Goal: Information Seeking & Learning: Learn about a topic

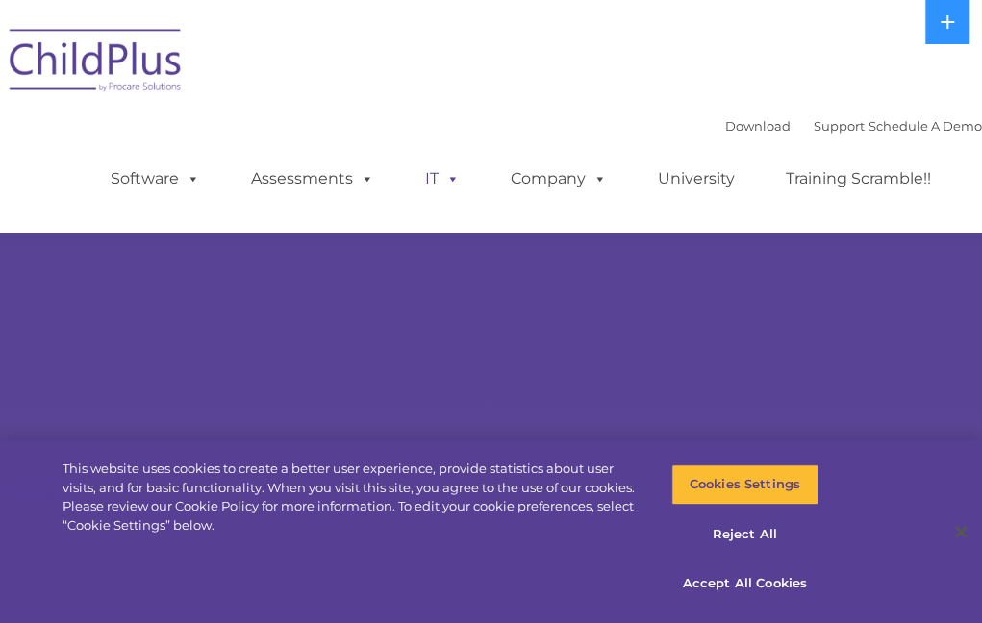
select select "MEDIUM"
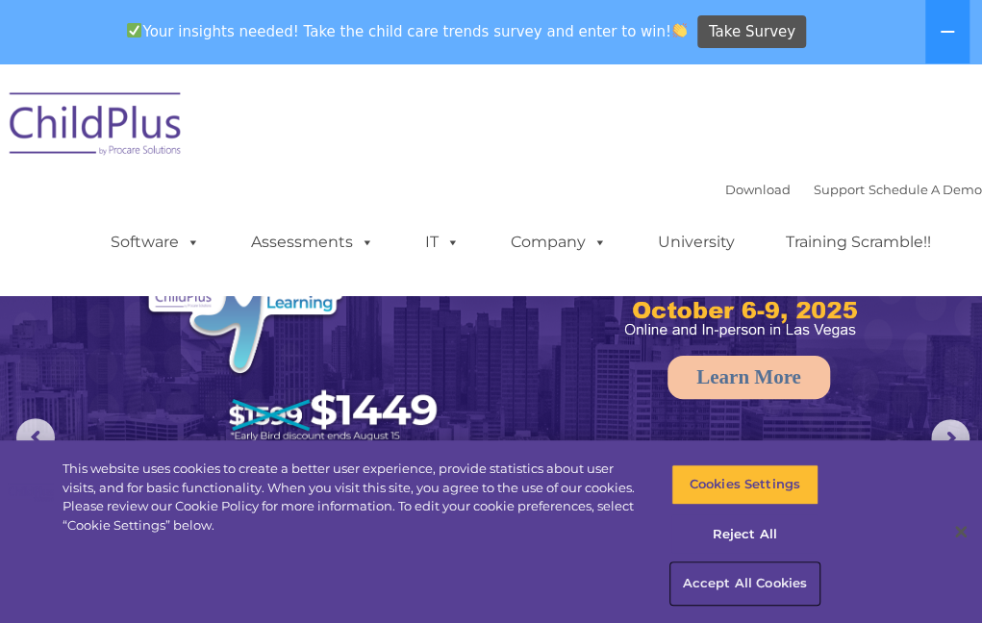
click at [768, 587] on button "Accept All Cookies" at bounding box center [744, 584] width 147 height 40
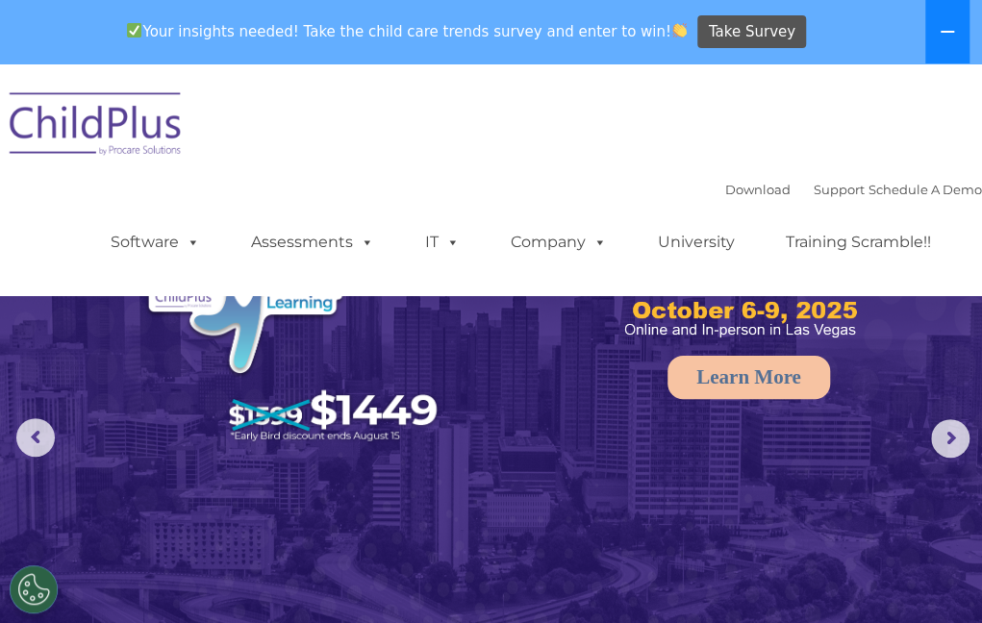
click at [947, 38] on icon at bounding box center [947, 31] width 15 height 15
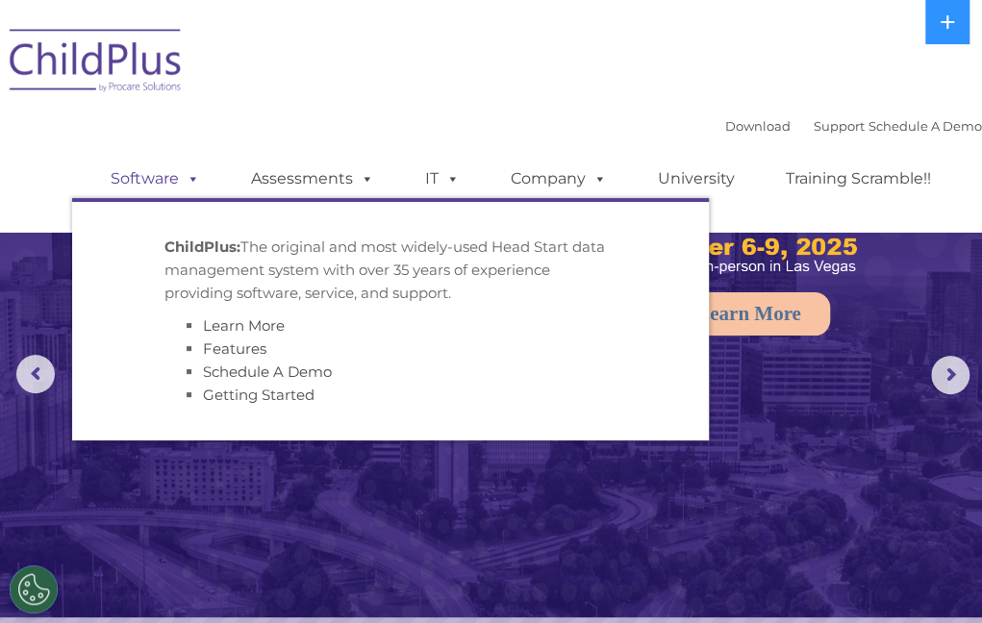
click at [151, 190] on link "Software" at bounding box center [155, 179] width 128 height 38
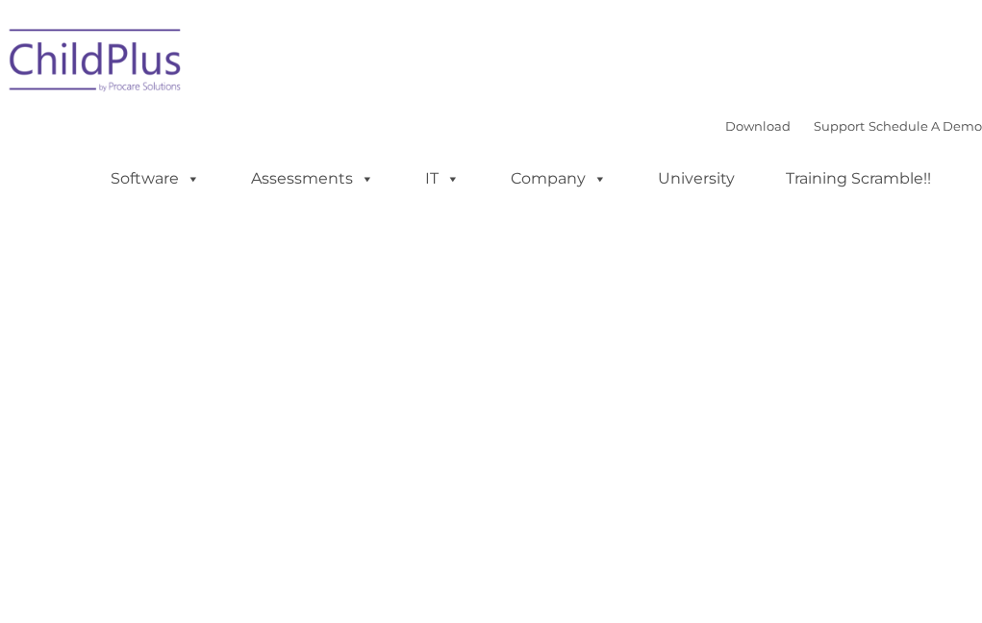
click at [554, 181] on link "Company" at bounding box center [559, 179] width 135 height 38
type input ""
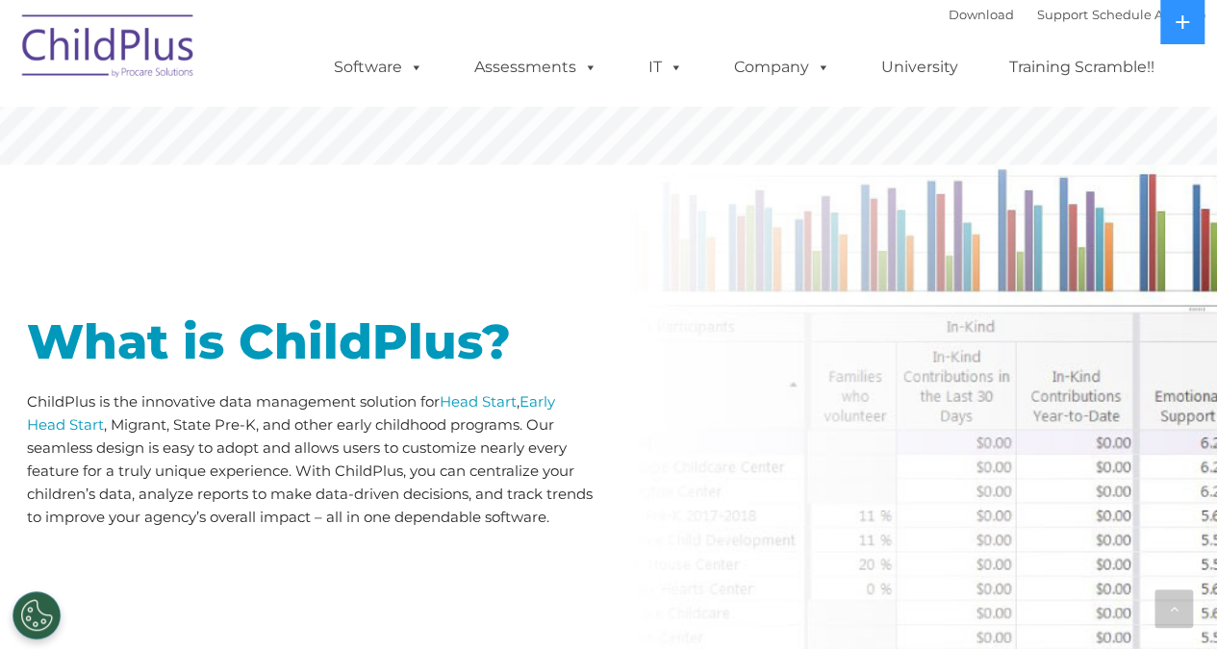
scroll to position [718, 0]
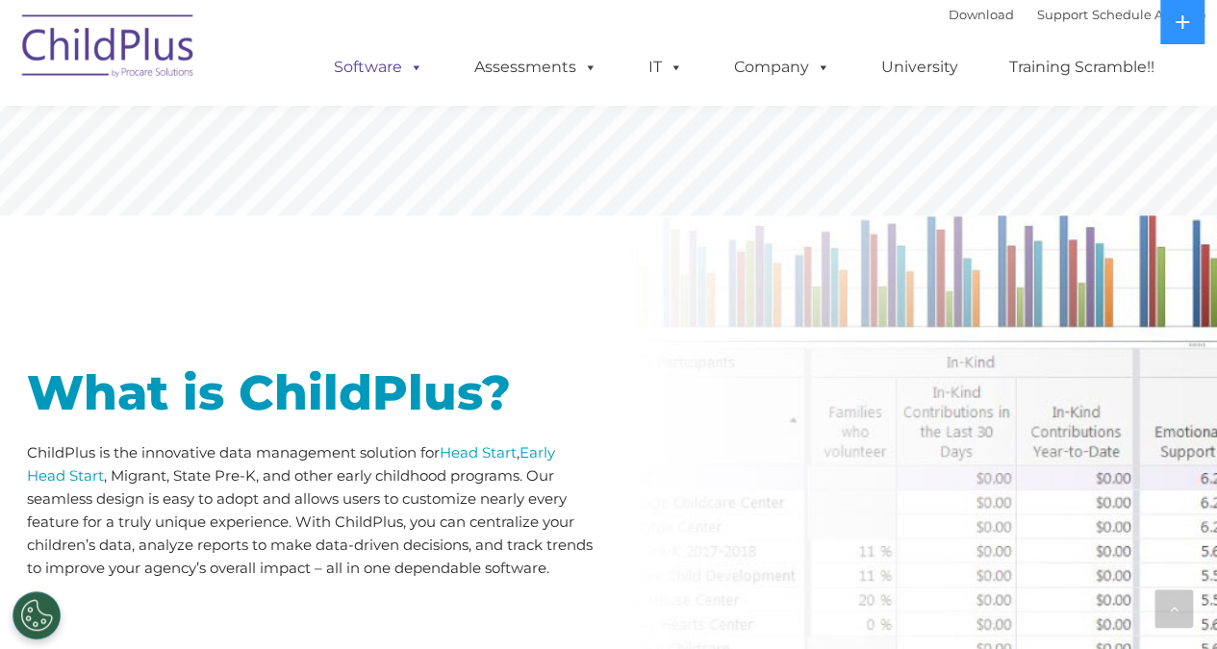
click at [376, 64] on link "Software" at bounding box center [379, 67] width 128 height 38
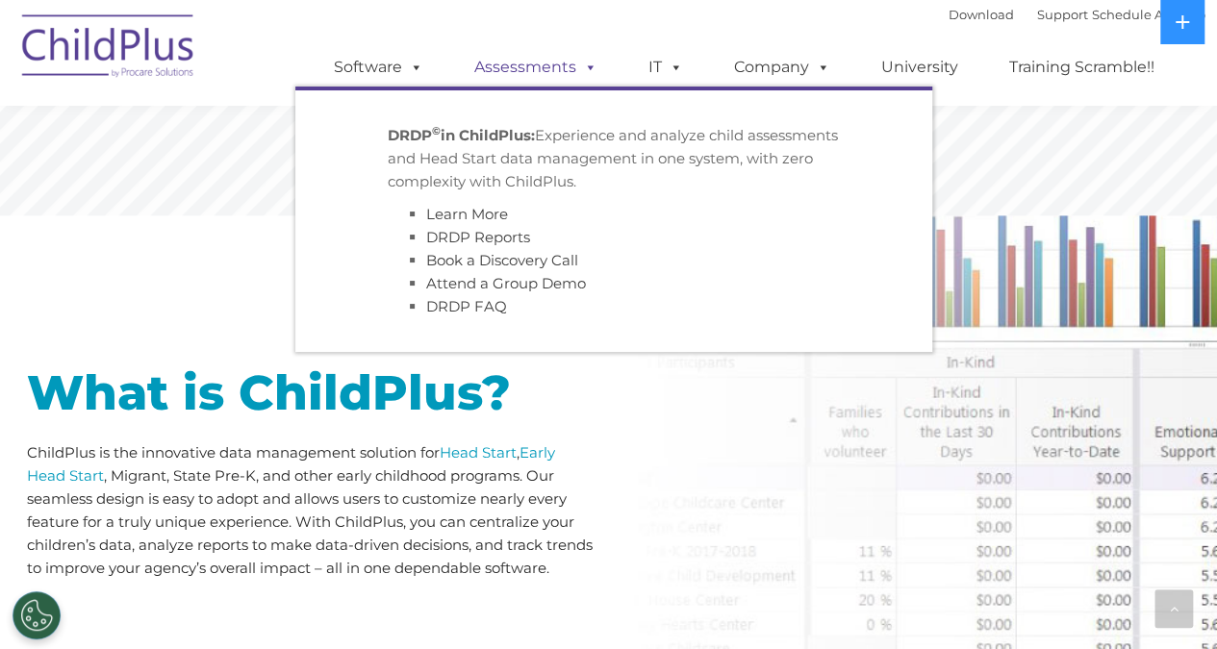
click at [521, 66] on link "Assessments" at bounding box center [536, 67] width 162 height 38
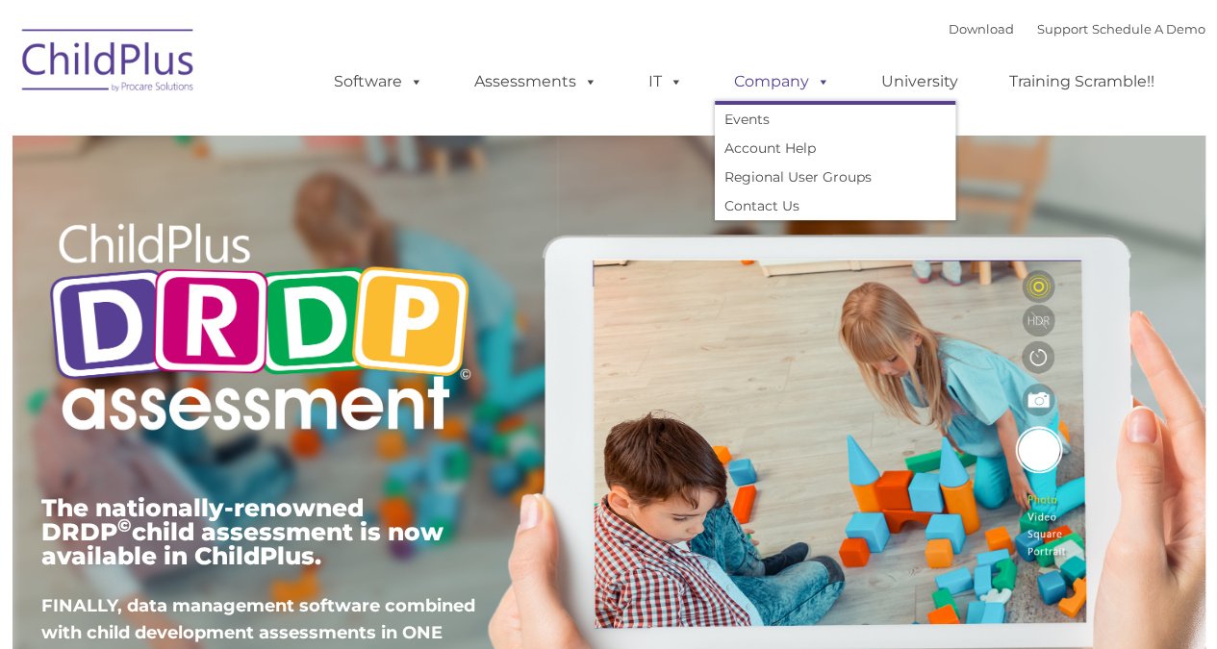
type input ""
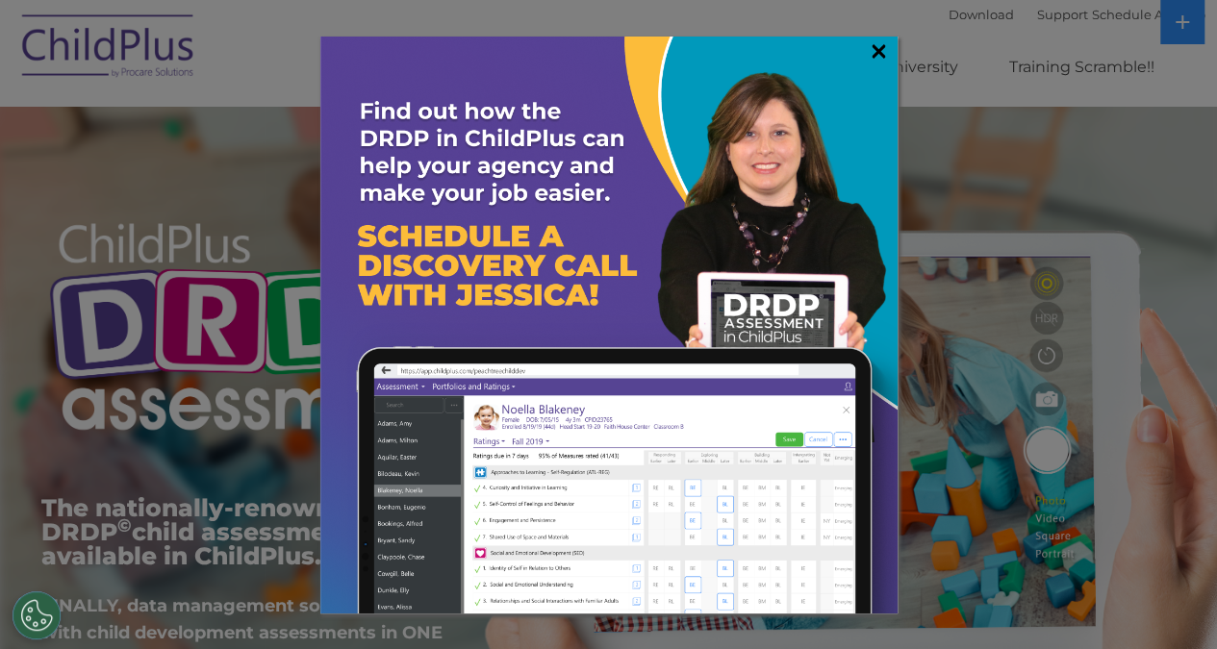
click at [887, 43] on link "×" at bounding box center [879, 50] width 22 height 19
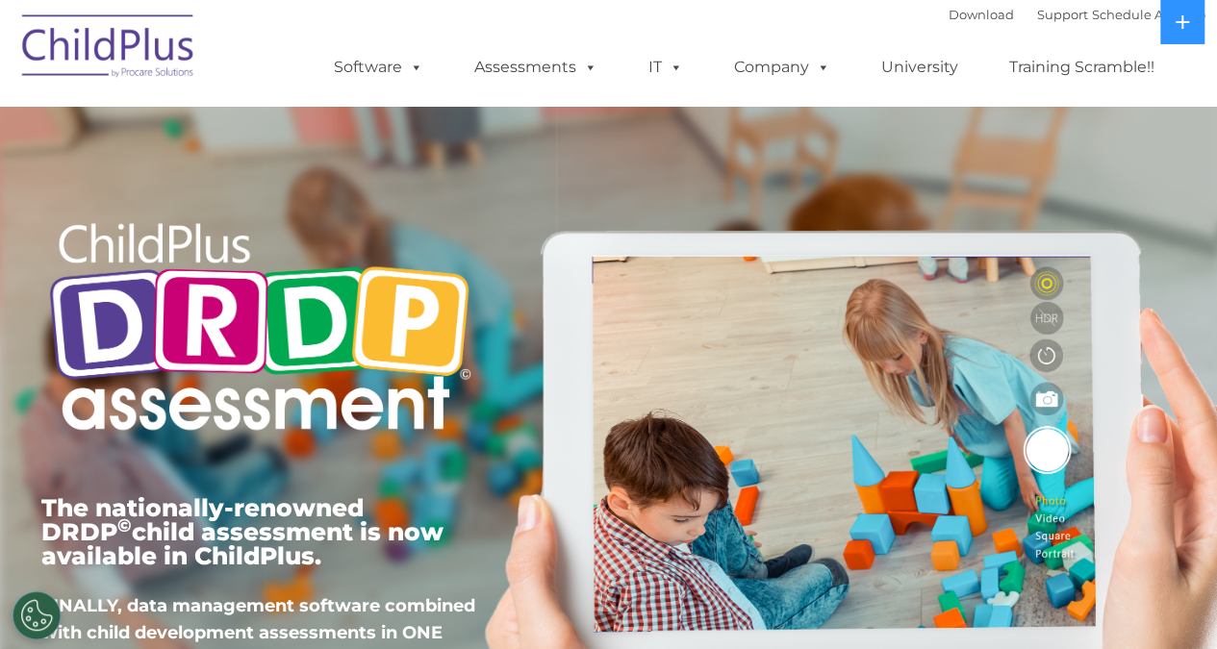
click at [154, 39] on img at bounding box center [109, 49] width 192 height 96
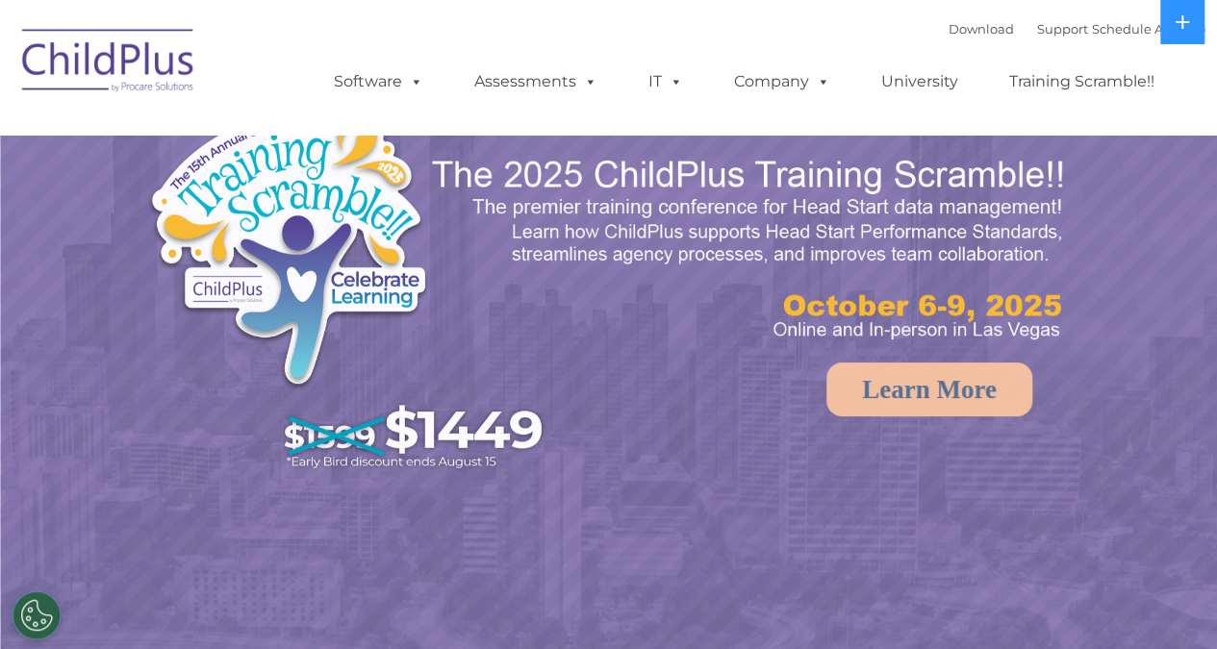
select select "MEDIUM"
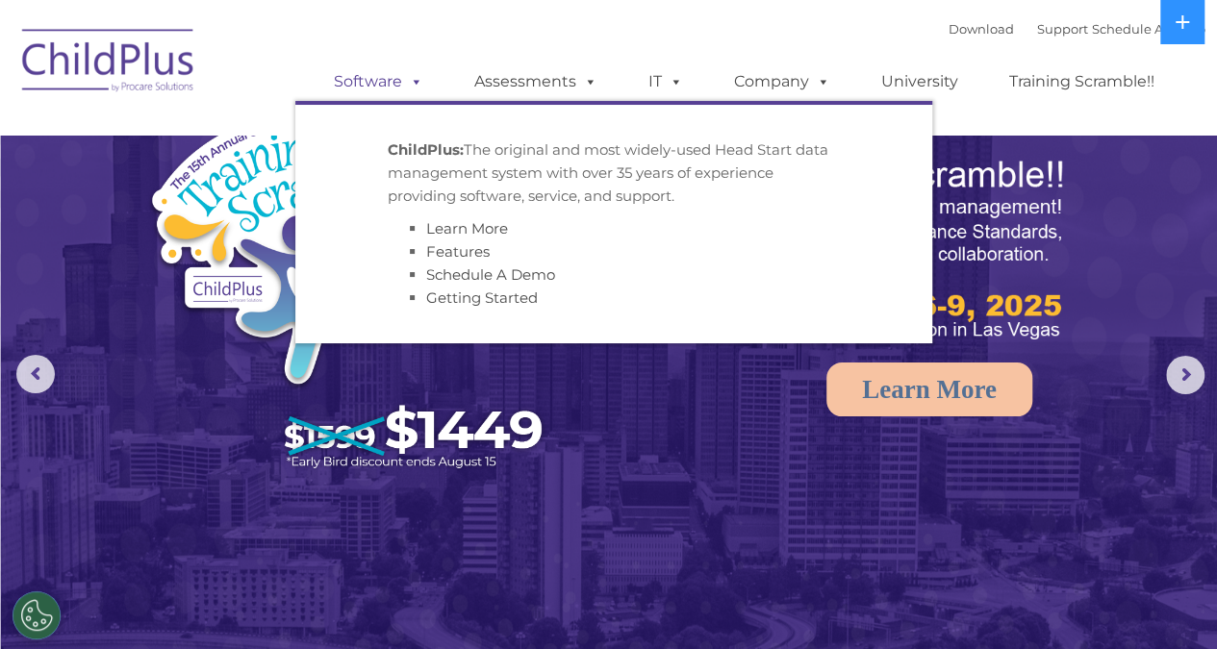
click at [400, 75] on link "Software" at bounding box center [379, 82] width 128 height 38
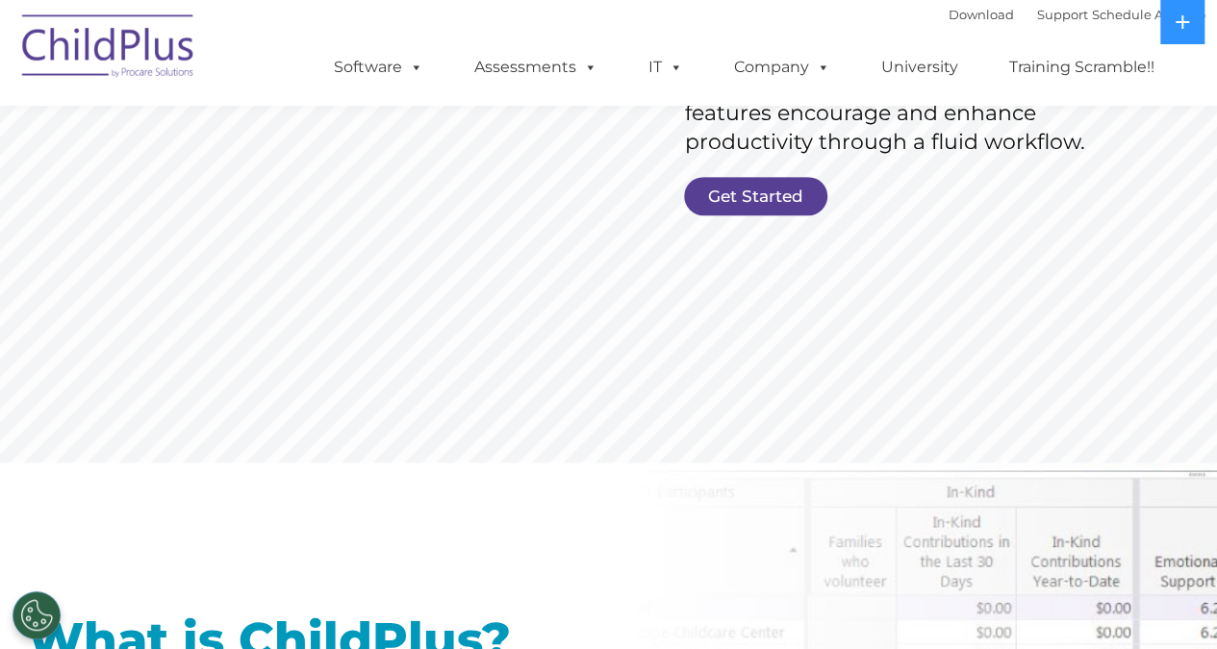
scroll to position [469, 0]
click at [758, 212] on link "Get Started" at bounding box center [755, 197] width 143 height 38
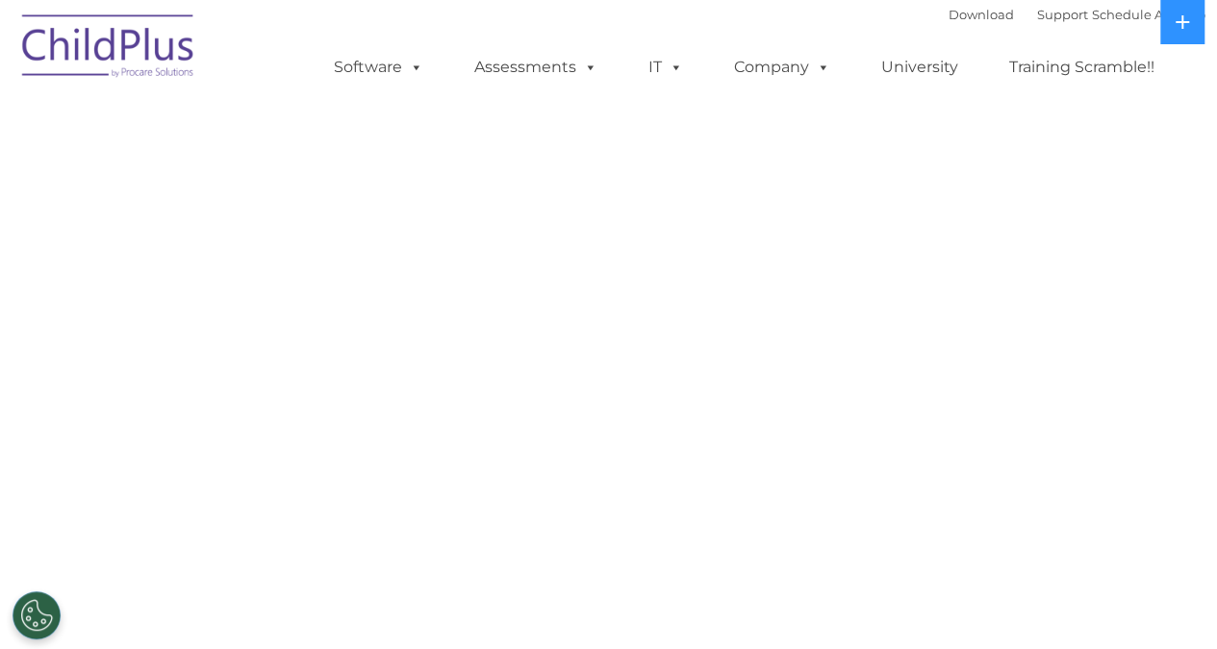
select select "MEDIUM"
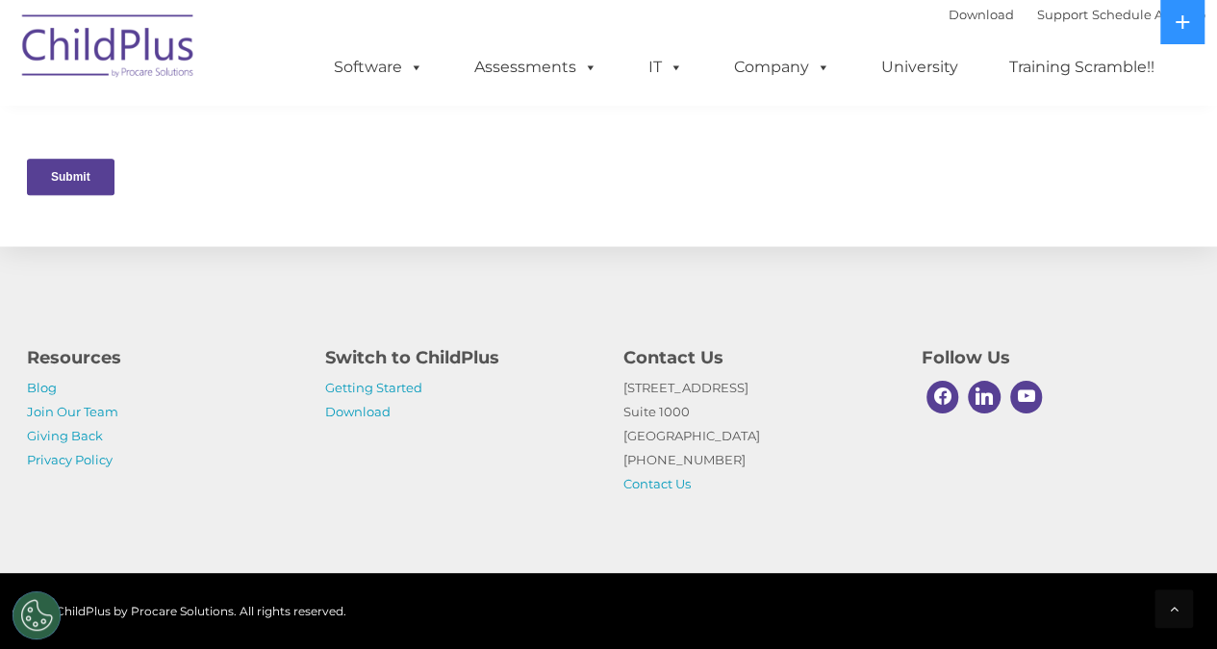
scroll to position [1028, 0]
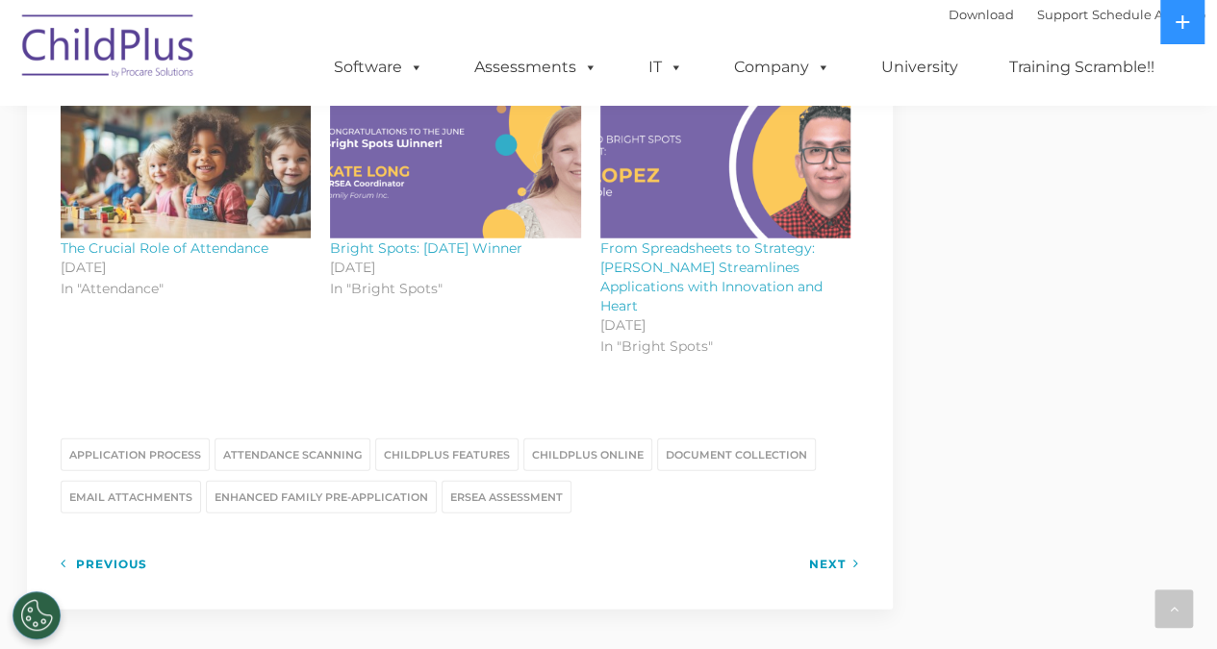
scroll to position [2360, 0]
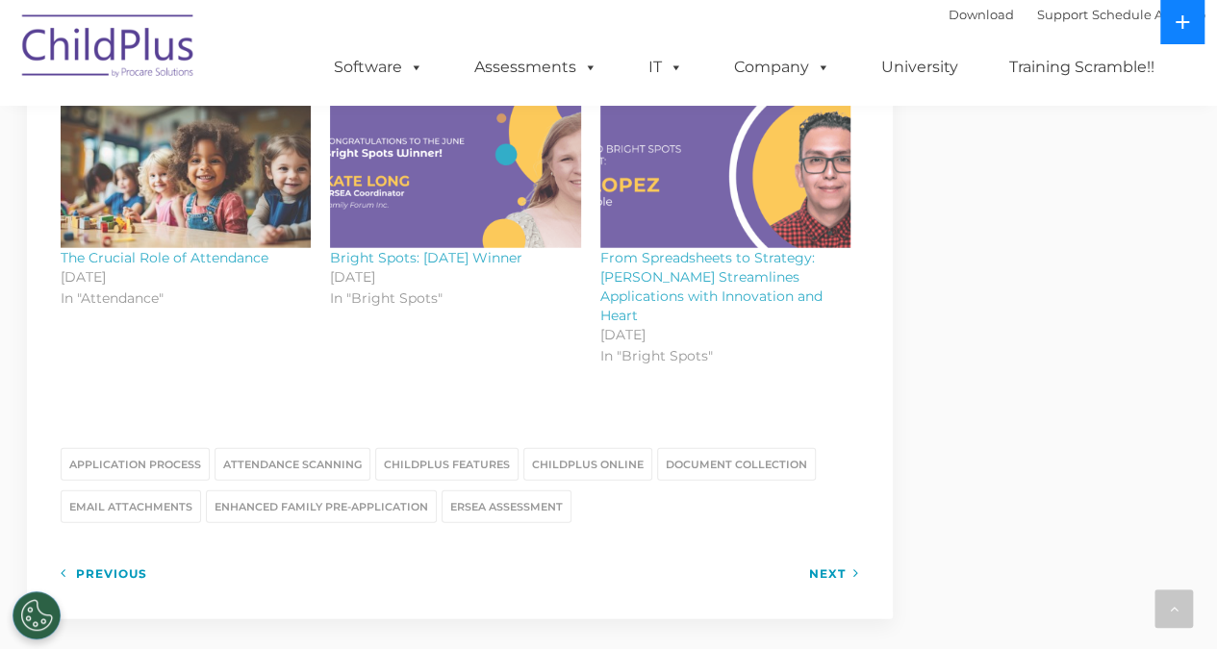
click at [1181, 21] on icon at bounding box center [1182, 21] width 13 height 13
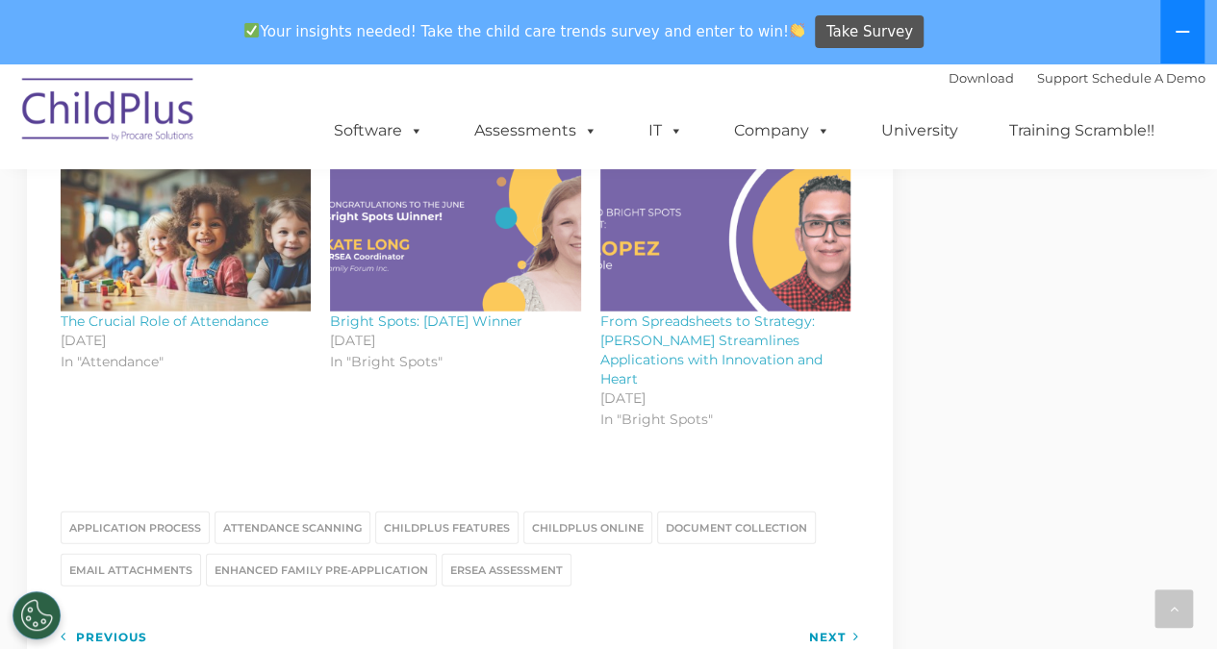
click at [1183, 41] on button at bounding box center [1182, 31] width 44 height 63
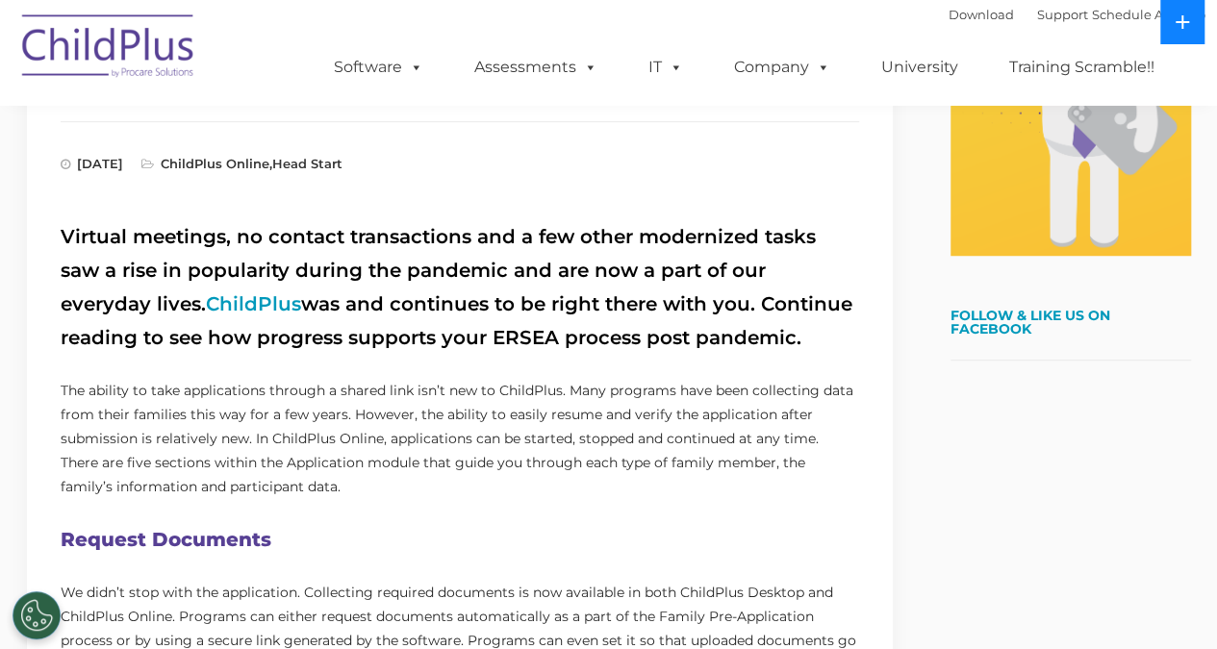
scroll to position [0, 0]
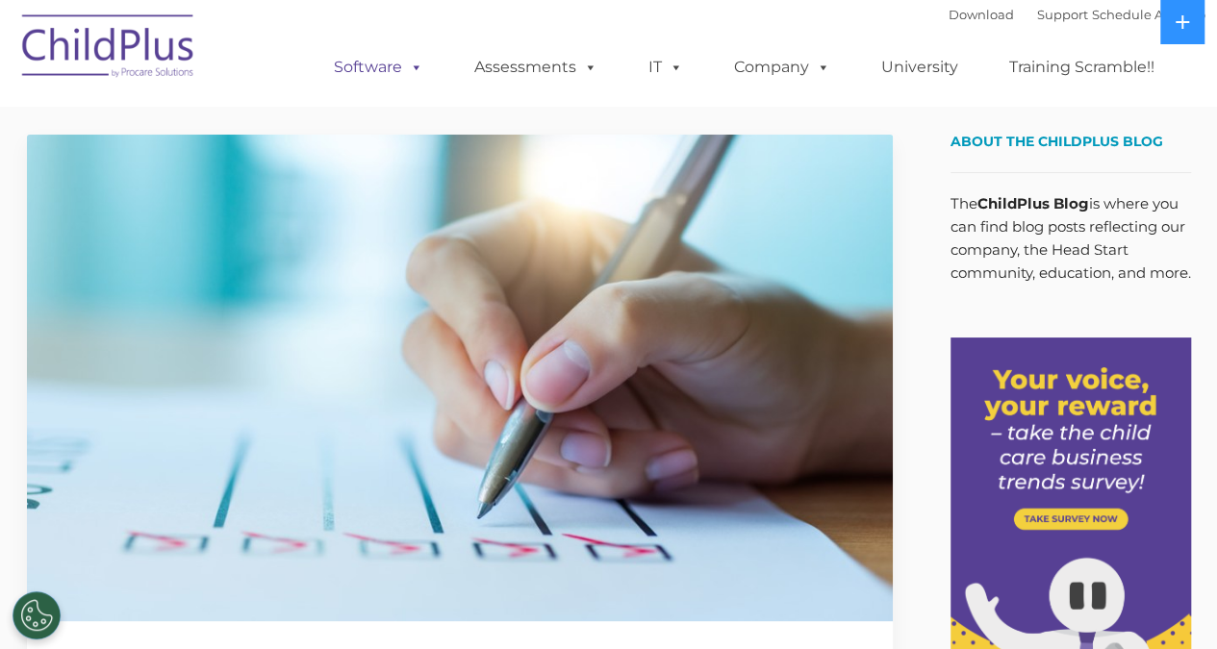
click at [403, 76] on span at bounding box center [412, 67] width 21 height 18
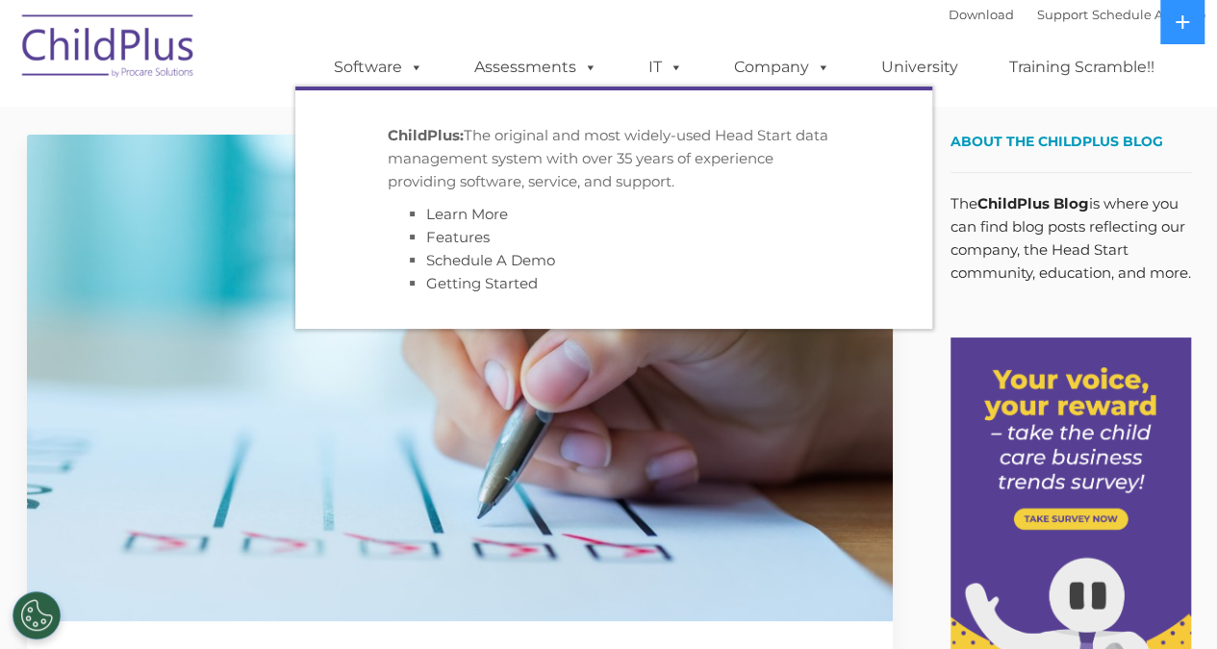
click at [617, 156] on p "ChildPlus: The original and most widely-used Head Start data management system …" at bounding box center [614, 158] width 452 height 69
click at [576, 60] on span at bounding box center [586, 67] width 21 height 18
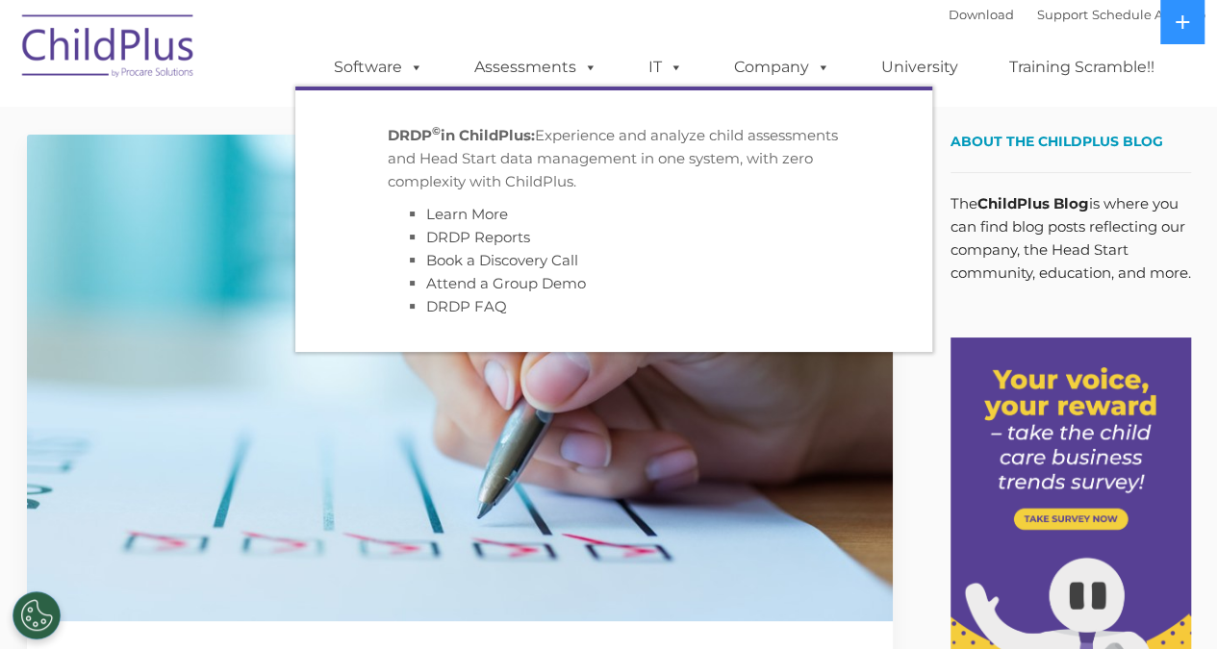
click at [623, 256] on li "Book a Discovery Call" at bounding box center [633, 260] width 414 height 23
click at [668, 67] on span at bounding box center [672, 67] width 21 height 18
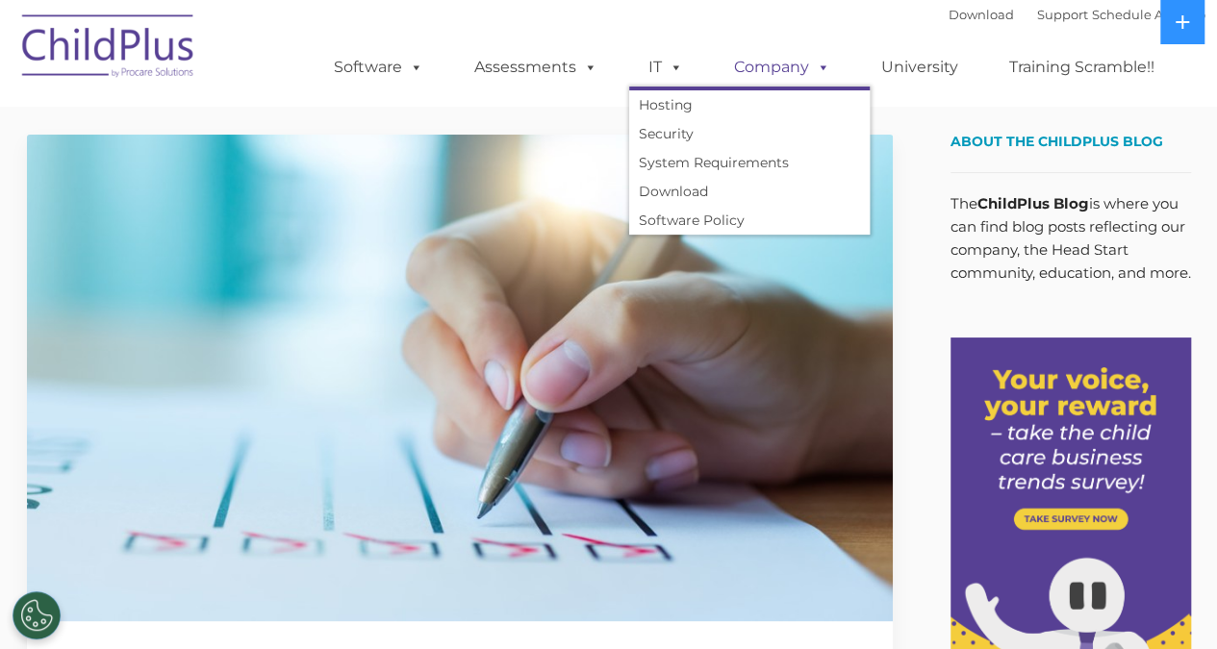
click at [782, 65] on link "Company" at bounding box center [782, 67] width 135 height 38
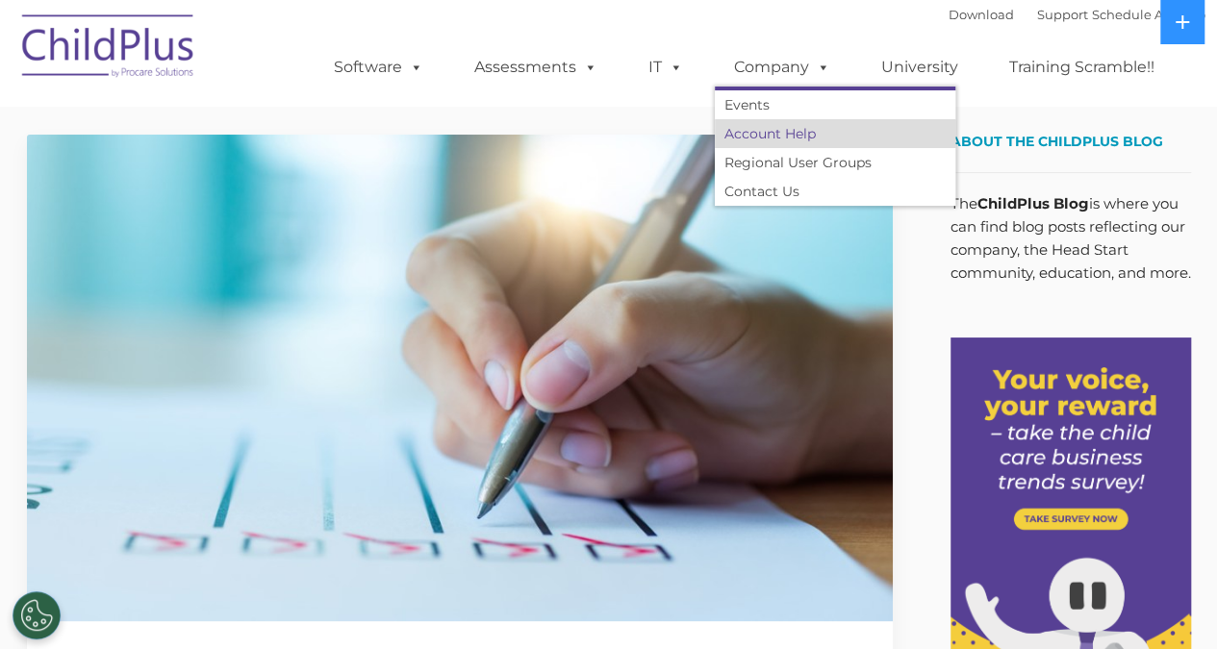
click at [794, 121] on link "Account Help" at bounding box center [835, 133] width 241 height 29
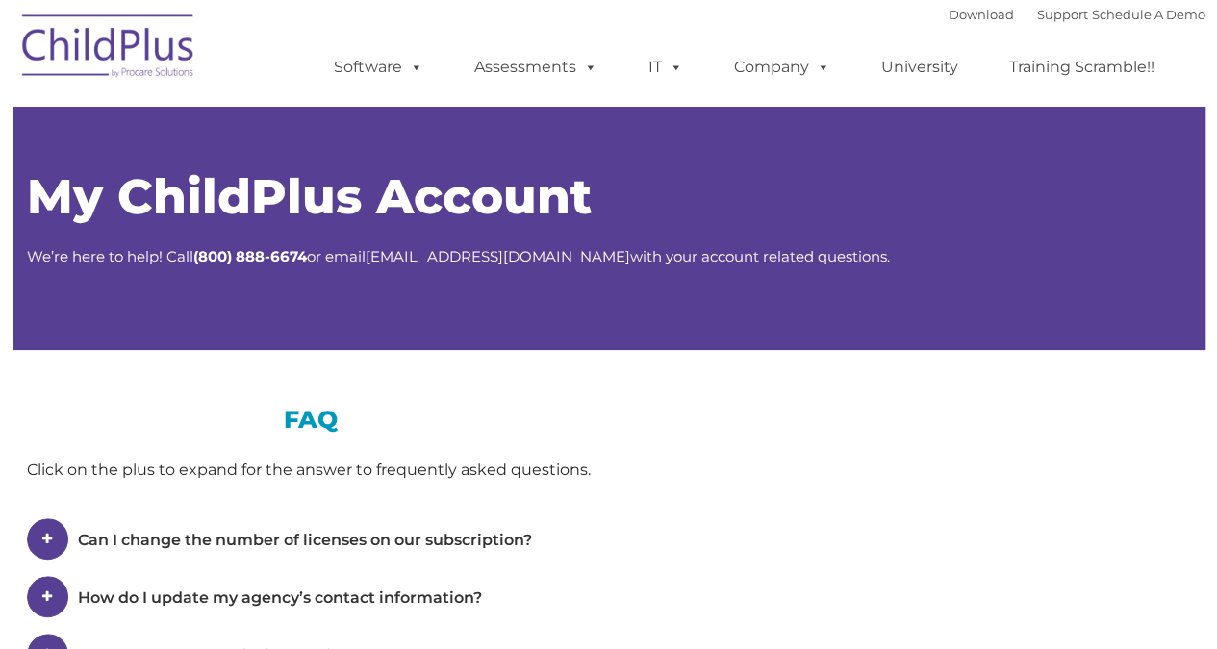
type input ""
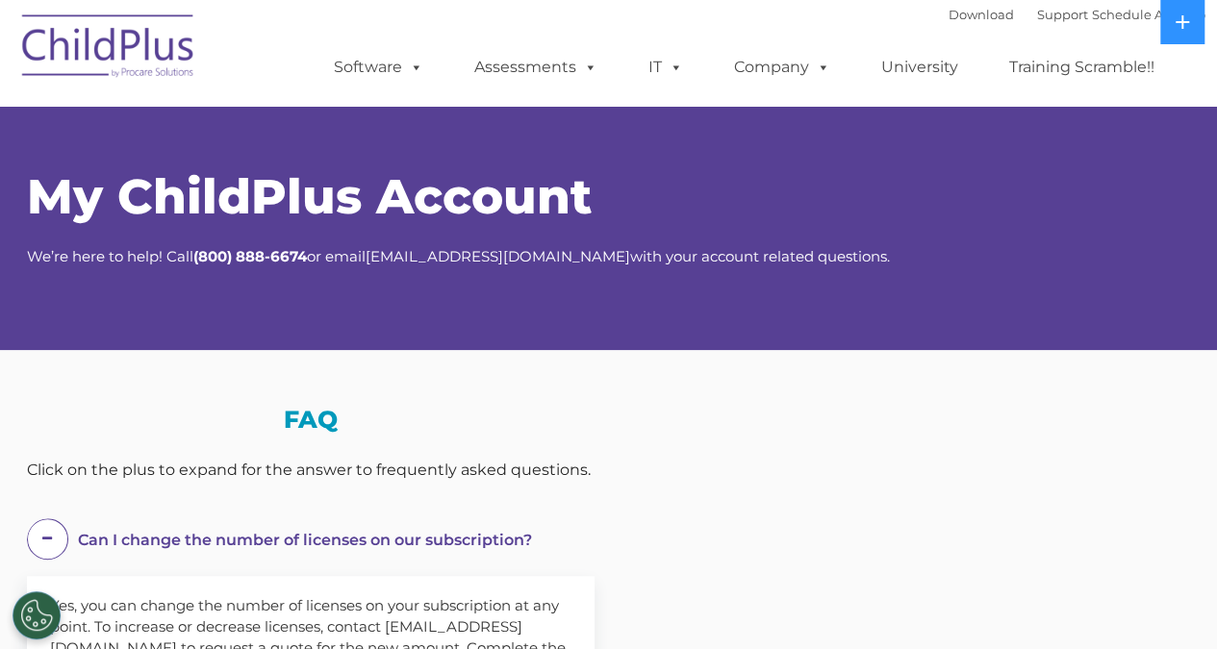
select select "MEDIUM"
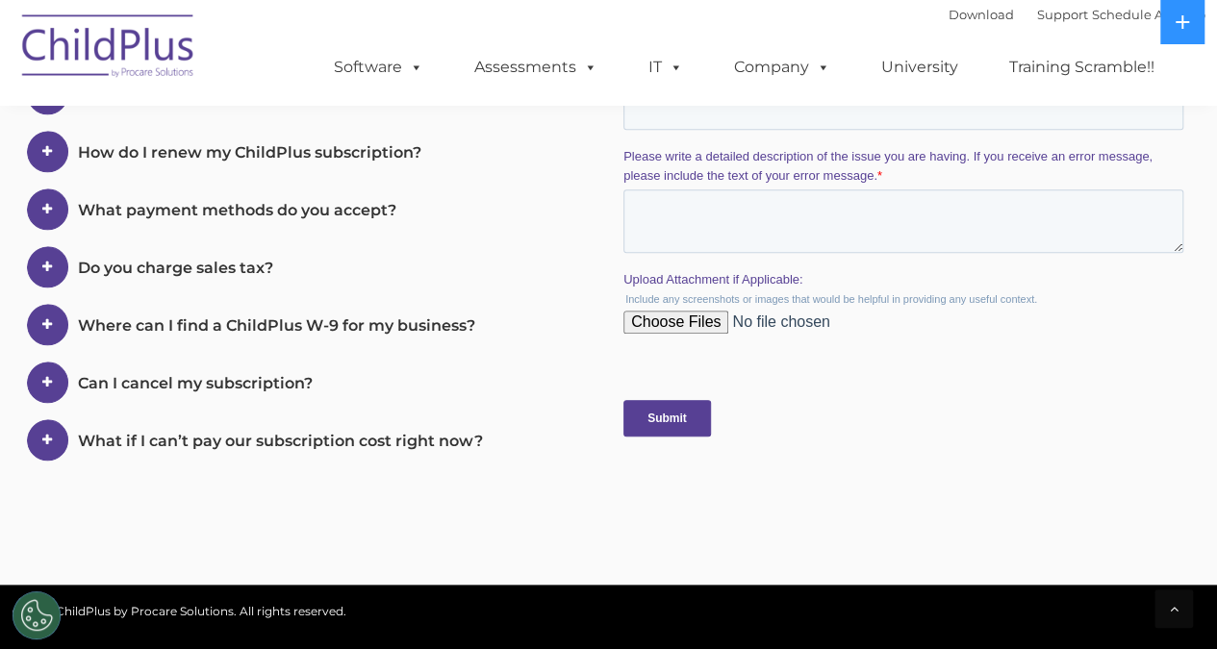
scroll to position [823, 0]
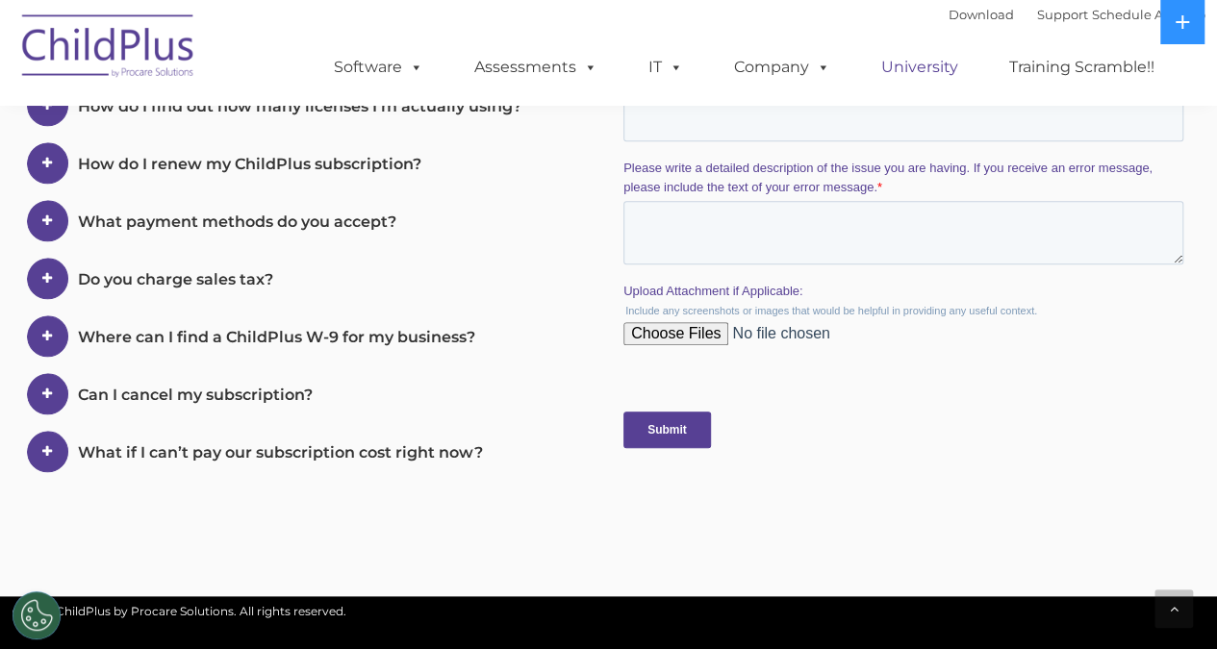
click at [938, 62] on link "University" at bounding box center [919, 67] width 115 height 38
click at [927, 63] on link "University" at bounding box center [919, 67] width 115 height 38
click at [1092, 62] on link "Training Scramble!!" at bounding box center [1082, 67] width 184 height 38
click at [949, 17] on link "Download" at bounding box center [981, 14] width 65 height 15
